Goal: Find contact information: Find contact information

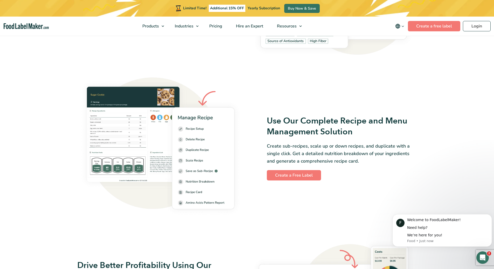
scroll to position [674, 0]
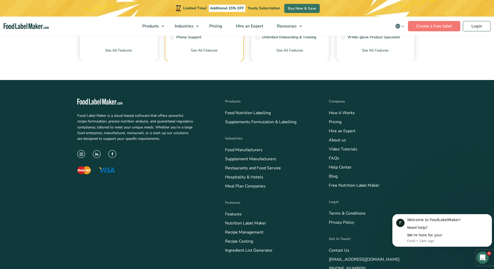
scroll to position [2097, 0]
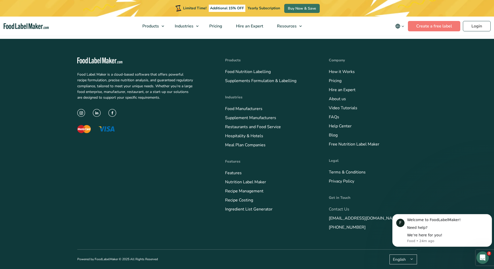
click at [342, 209] on link "Contact Us" at bounding box center [339, 210] width 20 height 6
